Goal: Find specific page/section: Find specific page/section

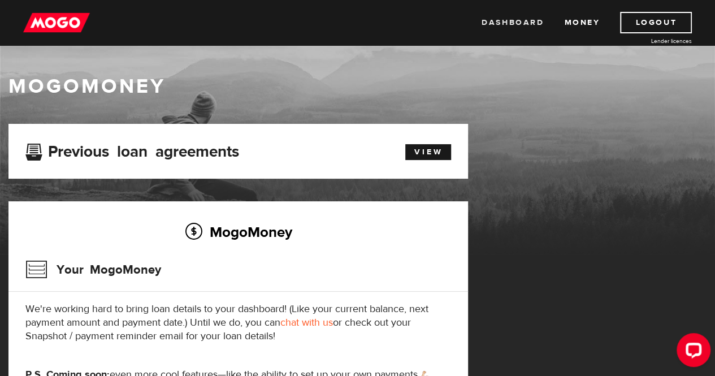
click at [528, 24] on link "Dashboard" at bounding box center [512, 22] width 62 height 21
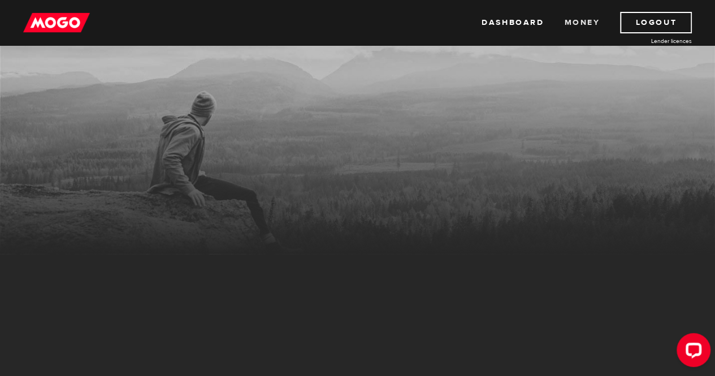
click at [580, 19] on link "Money" at bounding box center [582, 22] width 36 height 21
